Goal: Task Accomplishment & Management: Manage account settings

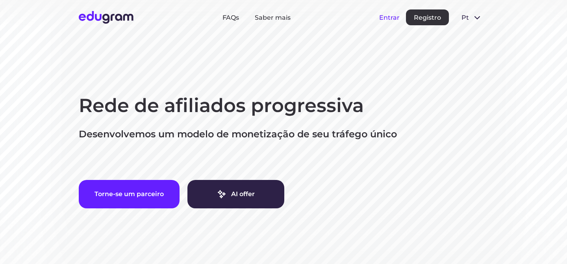
click at [387, 19] on button "Entrar" at bounding box center [389, 17] width 20 height 7
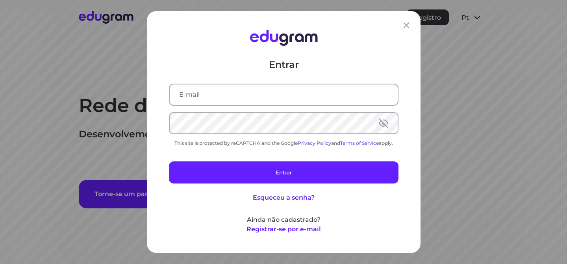
type input "[PERSON_NAME][EMAIL_ADDRESS][DOMAIN_NAME]"
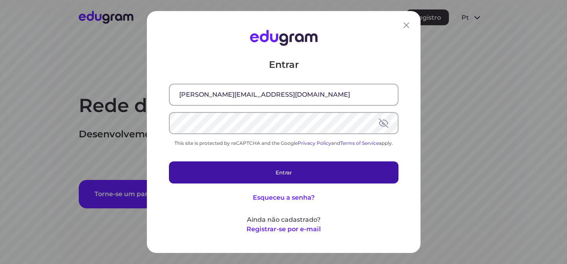
click at [260, 162] on button "Entrar" at bounding box center [284, 172] width 230 height 22
